Goal: Navigation & Orientation: Find specific page/section

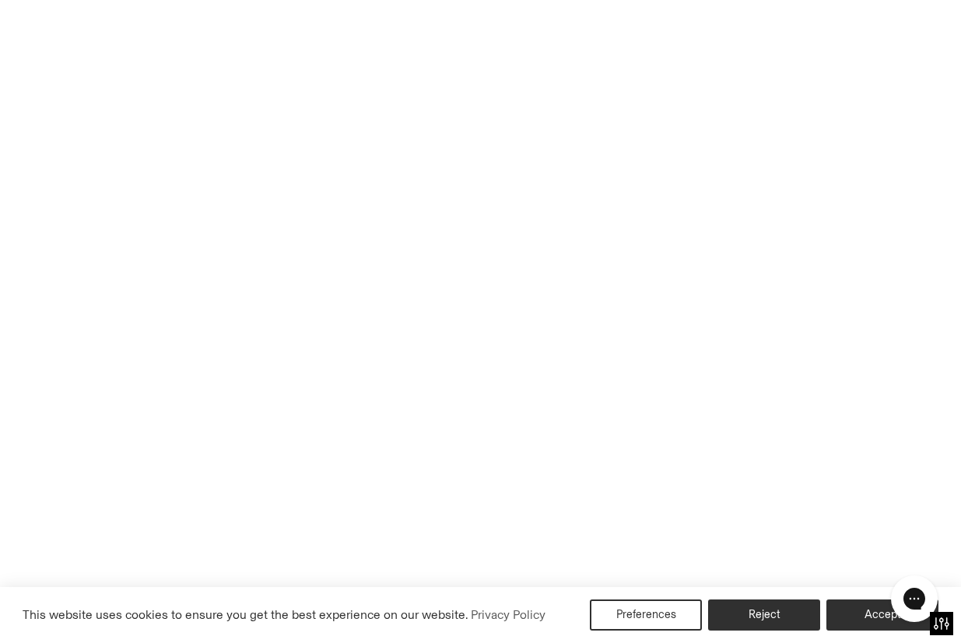
scroll to position [3404, 0]
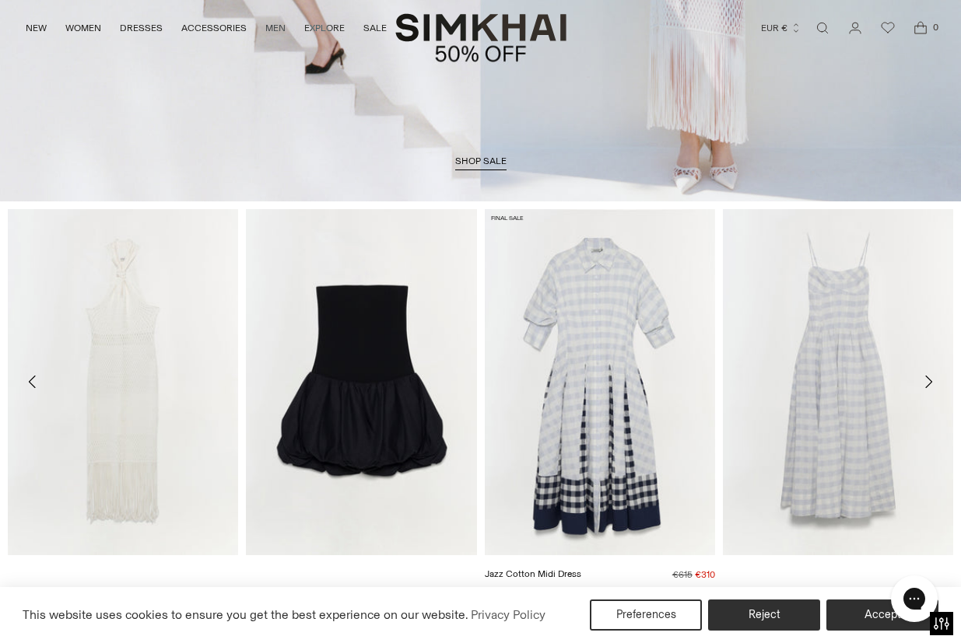
scroll to position [111, 0]
